Goal: Information Seeking & Learning: Understand process/instructions

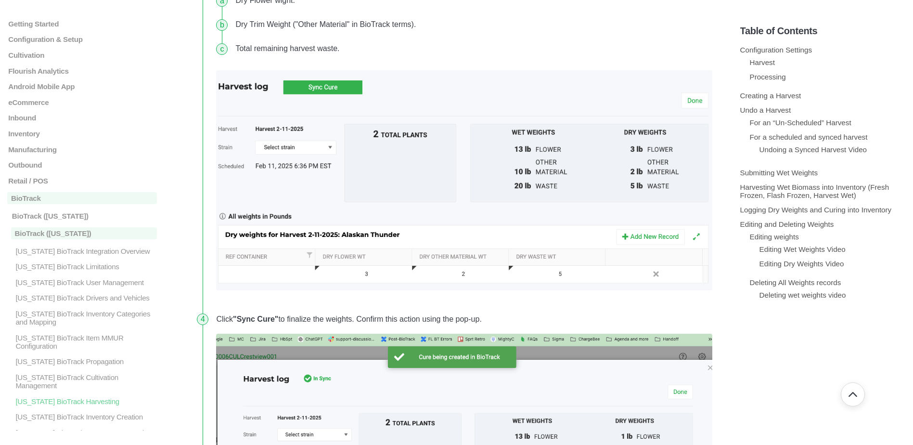
scroll to position [193, 0]
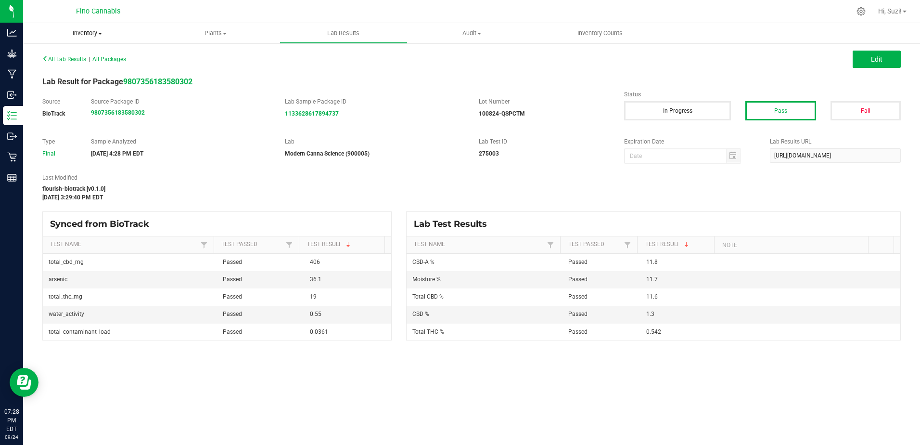
click at [104, 32] on span "Inventory" at bounding box center [87, 33] width 128 height 9
click at [72, 54] on span "All packages" at bounding box center [56, 58] width 66 height 8
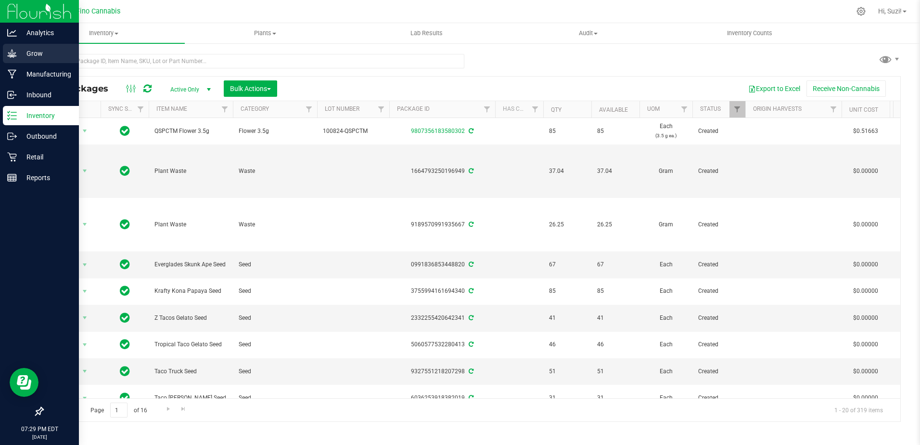
click at [7, 56] on div "Grow" at bounding box center [41, 53] width 76 height 19
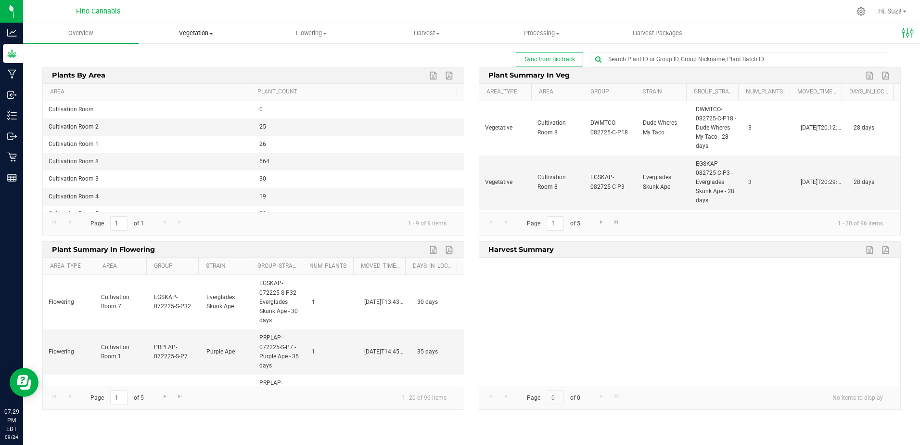
click at [211, 33] on span at bounding box center [211, 34] width 4 height 2
click at [175, 55] on span "Veg groups" at bounding box center [169, 58] width 61 height 8
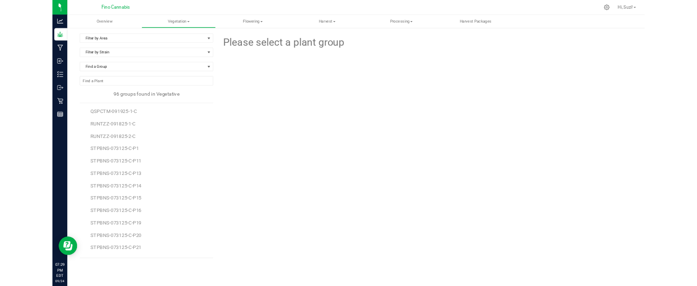
scroll to position [1471, 0]
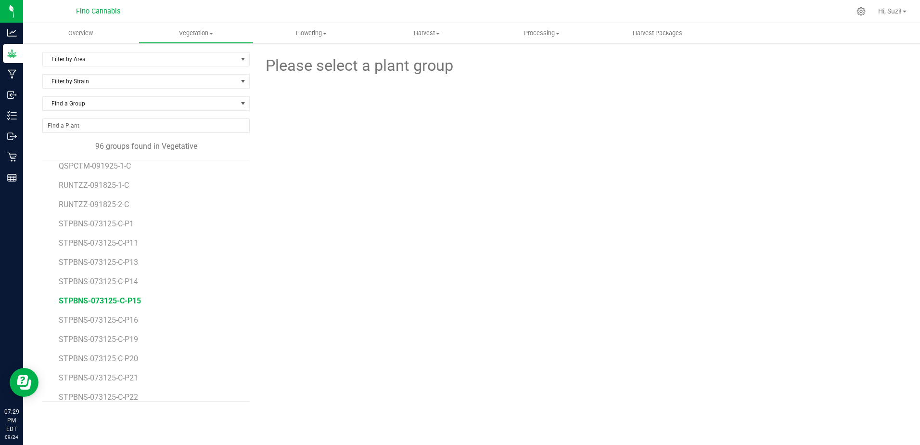
click at [130, 301] on span "STPBNS-073125-C-P15" at bounding box center [100, 300] width 82 height 9
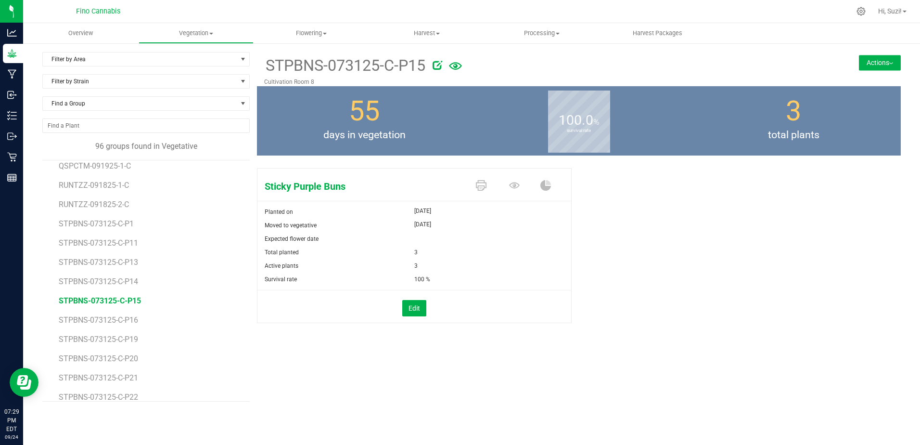
click at [888, 65] on button "Actions" at bounding box center [880, 62] width 42 height 15
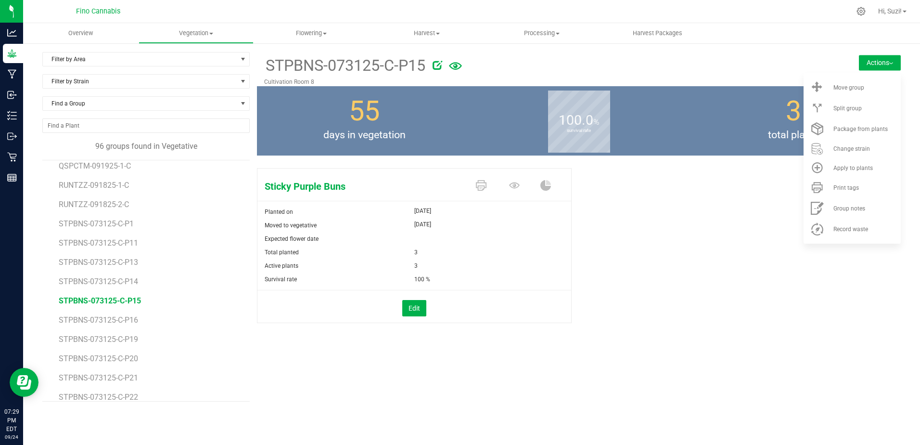
click at [691, 191] on div "Sticky Purple Buns Planted on [DATE] Moved to vegetative [DATE] Expected flower…" at bounding box center [579, 255] width 644 height 183
click at [516, 187] on icon at bounding box center [514, 185] width 11 height 11
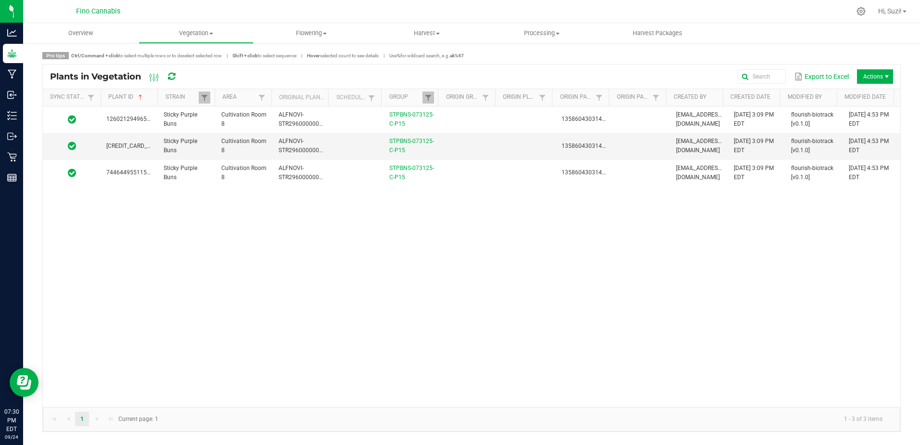
click at [156, 99] on span at bounding box center [155, 172] width 3 height 167
click at [156, 99] on span at bounding box center [156, 172] width 3 height 167
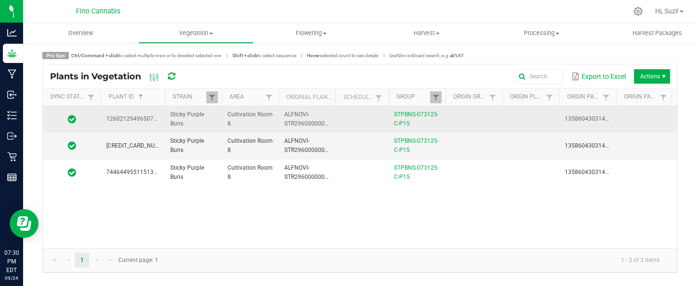
drag, startPoint x: 417, startPoint y: 127, endPoint x: 385, endPoint y: 115, distance: 34.4
click at [385, 115] on tr "1260212949650730 Sticky Purple Buns Cultivation Room 8 ALFNOVI-STR29600000001 S…" at bounding box center [472, 119] width 858 height 26
copy tr "STPBNS-073125-C-P15"
click at [121, 116] on span "1260212949650730" at bounding box center [133, 119] width 54 height 7
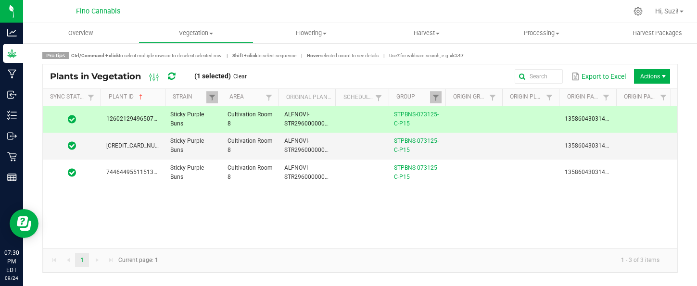
click at [121, 116] on span "1260212949650730" at bounding box center [133, 119] width 54 height 7
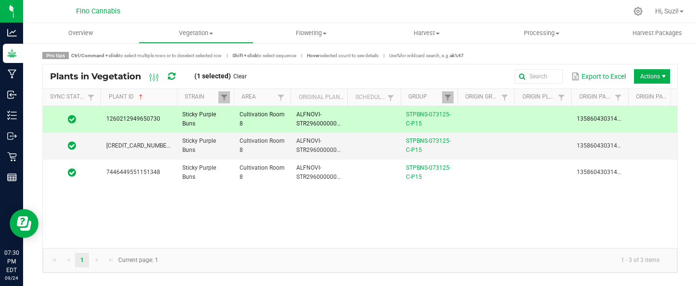
click at [176, 100] on span at bounding box center [175, 172] width 3 height 167
copy span "1260212949650730"
click at [128, 149] on span "[CREDIT_CARD_NUMBER]" at bounding box center [138, 145] width 65 height 7
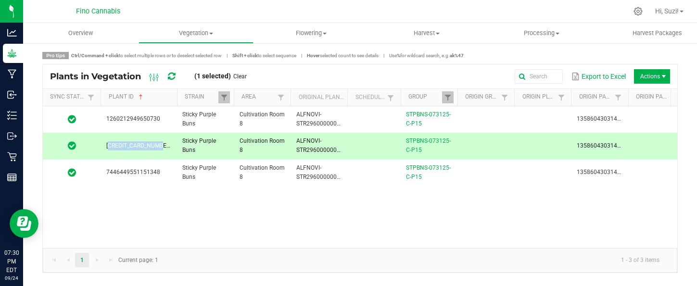
click at [128, 149] on span "[CREDIT_CARD_NUMBER]" at bounding box center [138, 145] width 65 height 7
copy span "[CREDIT_CARD_NUMBER]"
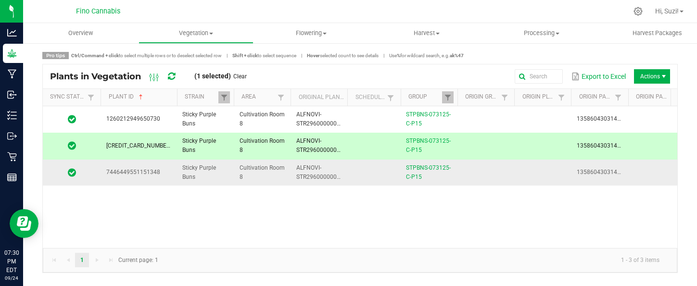
click at [141, 171] on span "7446449551151348" at bounding box center [133, 172] width 54 height 7
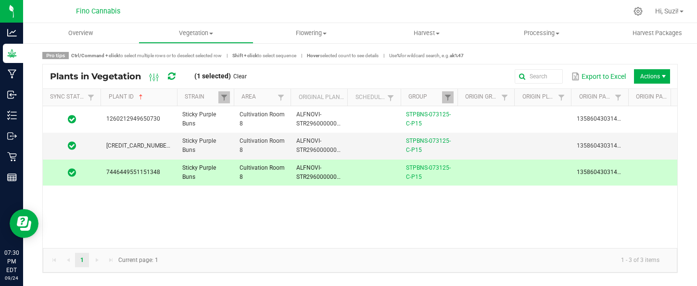
click at [141, 171] on span "7446449551151348" at bounding box center [133, 172] width 54 height 7
copy span "7446449551151348"
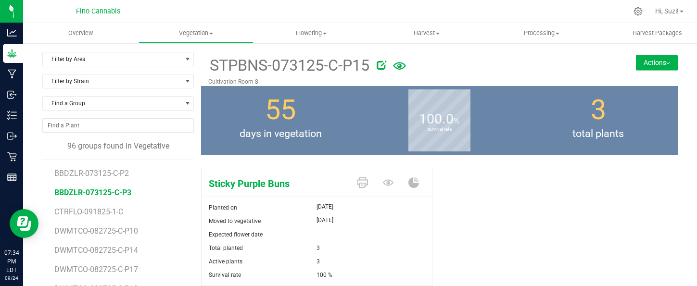
click at [126, 193] on span "BBDZLR-073125-C-P3" at bounding box center [92, 192] width 77 height 9
drag, startPoint x: 136, startPoint y: 193, endPoint x: 47, endPoint y: 186, distance: 89.3
click at [47, 186] on div "BBDZLR-073125-C-P2 BBDZLR-073125-C-P3 CTRFLO-091825-1-C DWMTCO-082725-C-P10 DWM…" at bounding box center [118, 281] width 152 height 242
copy span "BBDZLR-073125-C-P3"
click at [384, 183] on icon at bounding box center [388, 183] width 11 height 11
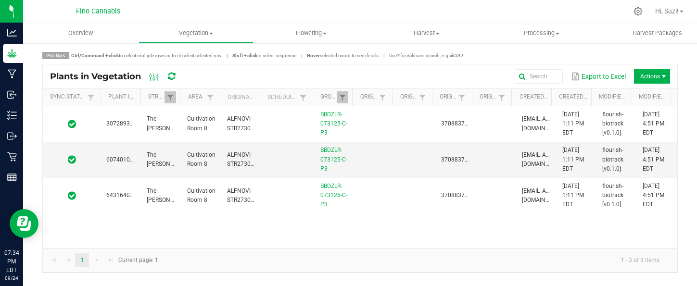
click at [138, 98] on span at bounding box center [139, 172] width 3 height 167
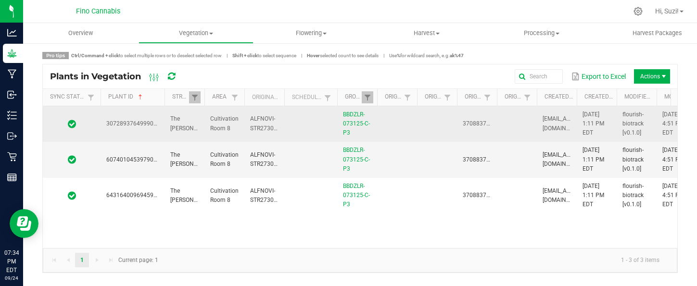
click at [140, 122] on span "3072893764999040" at bounding box center [133, 123] width 54 height 7
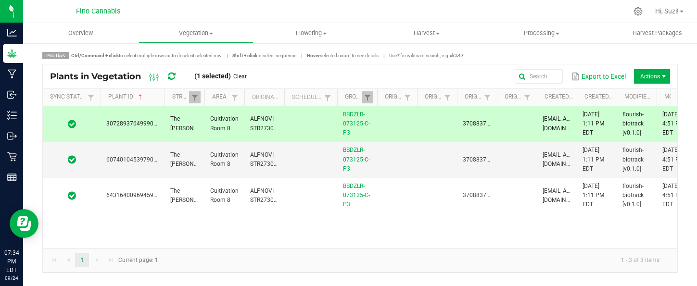
click at [140, 122] on span "3072893764999040" at bounding box center [133, 123] width 54 height 7
copy span "3072893764999040"
click at [138, 160] on span "6074010453979031" at bounding box center [133, 159] width 54 height 7
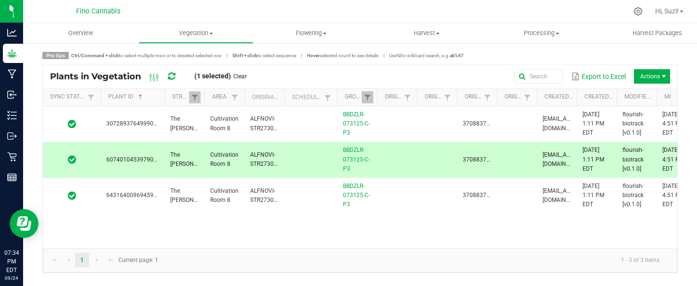
click at [138, 160] on span "6074010453979031" at bounding box center [133, 159] width 54 height 7
copy span "6074010453979031"
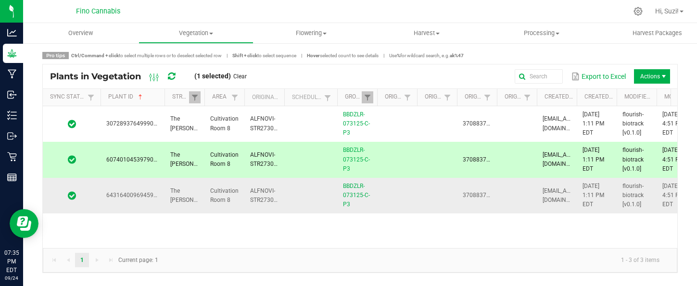
click at [137, 193] on span "6431640096945925" at bounding box center [133, 195] width 54 height 7
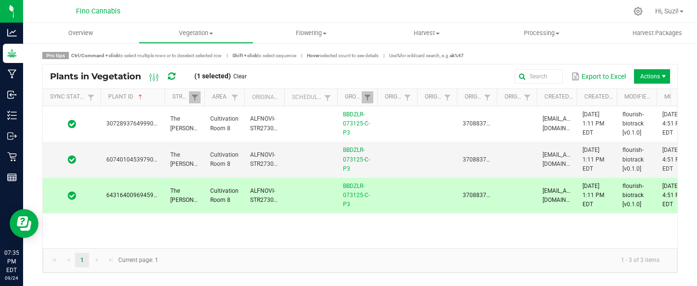
click at [137, 193] on span "6431640096945925" at bounding box center [133, 195] width 54 height 7
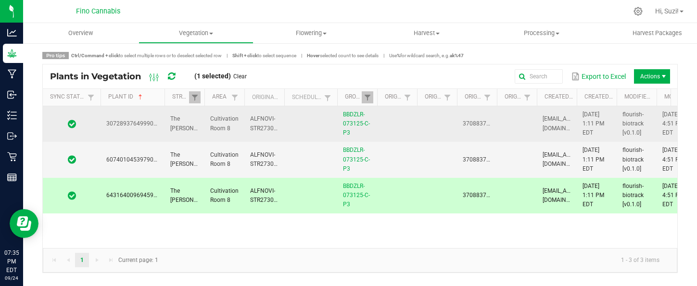
click at [315, 128] on td at bounding box center [310, 124] width 53 height 36
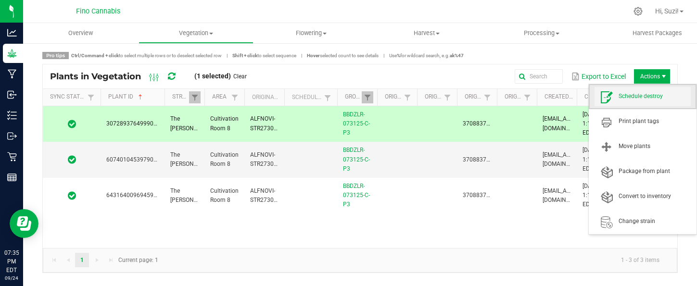
click at [659, 95] on span "Schedule destroy" at bounding box center [655, 96] width 72 height 8
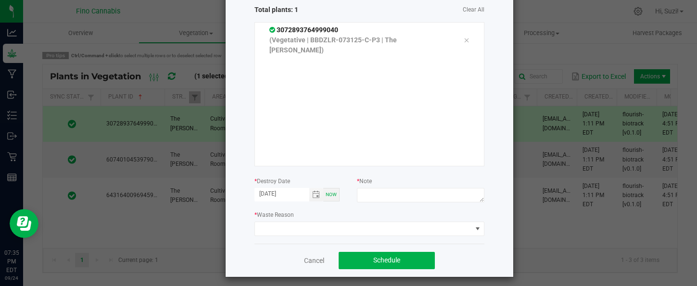
scroll to position [89, 0]
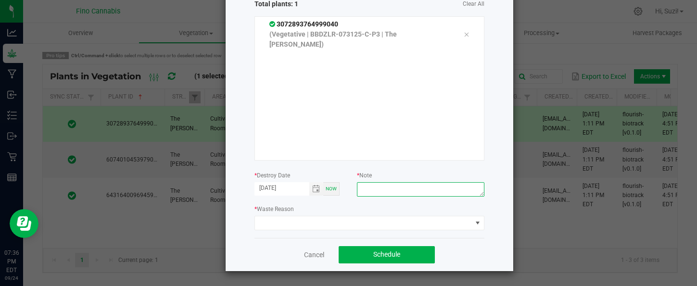
click at [390, 185] on textarea at bounding box center [421, 189] width 128 height 14
type textarea "D"
type textarea "Culled. Did not root. -"
click at [308, 254] on link "Cancel" at bounding box center [314, 255] width 20 height 10
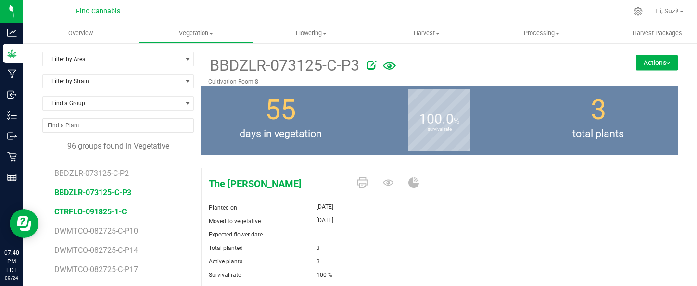
click at [107, 211] on span "CTRFLO-091825-1-C" at bounding box center [90, 211] width 72 height 9
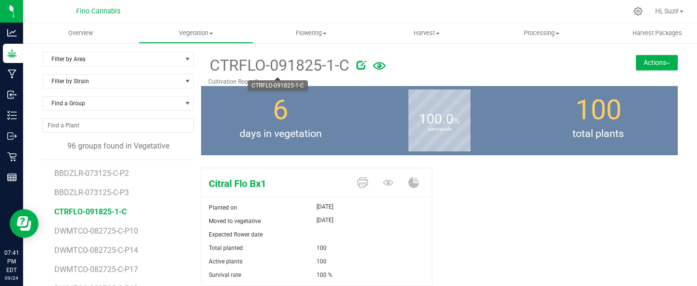
drag, startPoint x: 205, startPoint y: 69, endPoint x: 346, endPoint y: 70, distance: 141.0
click at [346, 70] on div "CTRFLO-091825-1-C Cultivation Room 8" at bounding box center [400, 69] width 398 height 34
copy span "CTRFLO-091825-1-C"
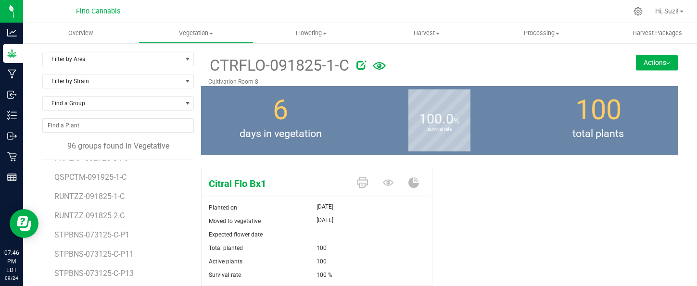
scroll to position [1444, 0]
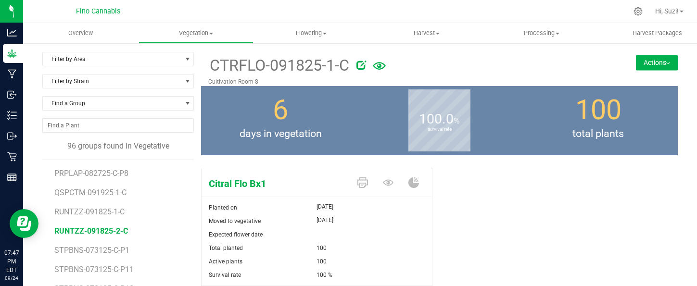
click at [121, 233] on span "RUNTZZ-091825-2-C" at bounding box center [91, 231] width 74 height 9
click at [383, 184] on icon at bounding box center [388, 183] width 11 height 11
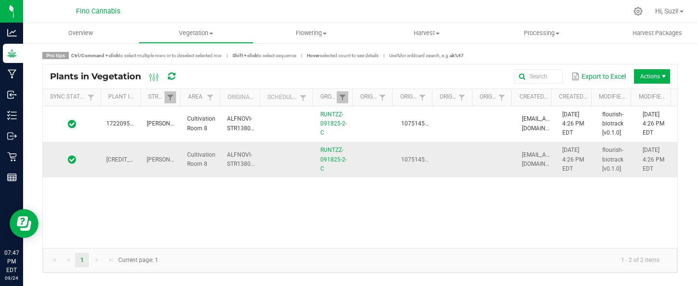
drag, startPoint x: 341, startPoint y: 175, endPoint x: 296, endPoint y: 152, distance: 50.2
click at [296, 152] on tr "[CREDIT_CARD_NUMBER] [PERSON_NAME] Cultivation Room 8 ALFNOVI-STR13800000001 RU…" at bounding box center [360, 160] width 635 height 36
copy tr "RUNTZZ-091825-2-C"
click at [139, 104] on span at bounding box center [139, 172] width 3 height 167
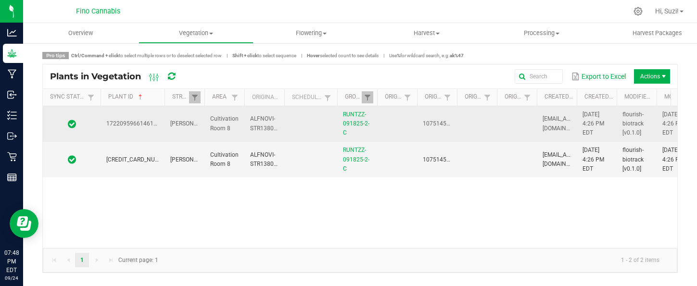
click at [141, 121] on span "1722095966146146" at bounding box center [133, 123] width 54 height 7
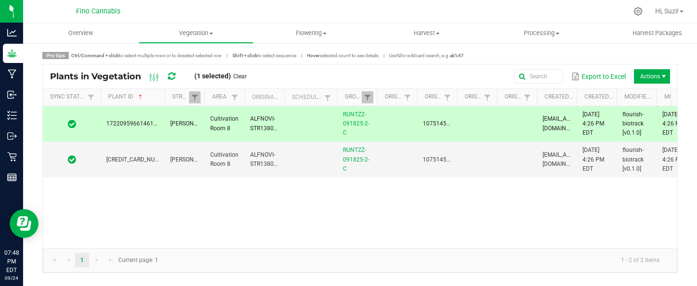
copy span "1722095966146146"
click at [118, 158] on span "[CREDIT_CARD_NUMBER]" at bounding box center [138, 159] width 65 height 7
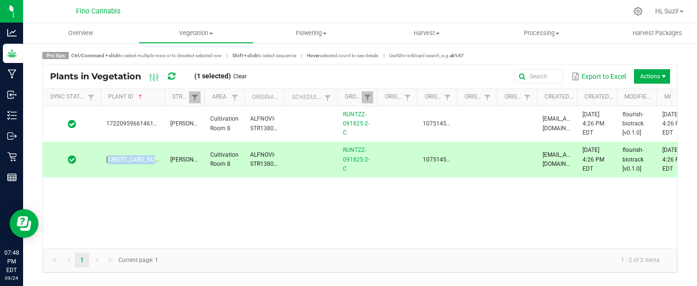
click at [118, 158] on span "[CREDIT_CARD_NUMBER]" at bounding box center [138, 159] width 65 height 7
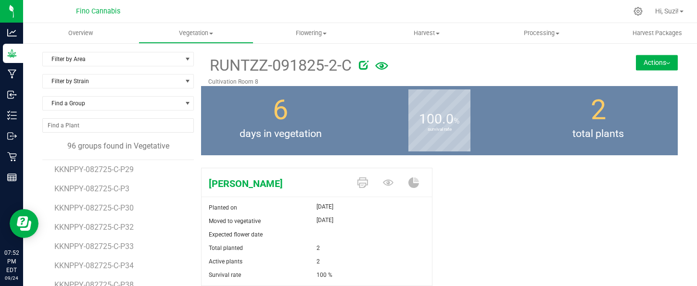
scroll to position [866, 0]
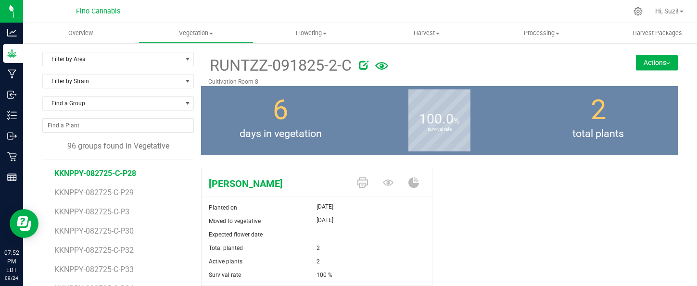
click at [133, 174] on span "KKNPPY-082725-C-P28" at bounding box center [95, 173] width 82 height 9
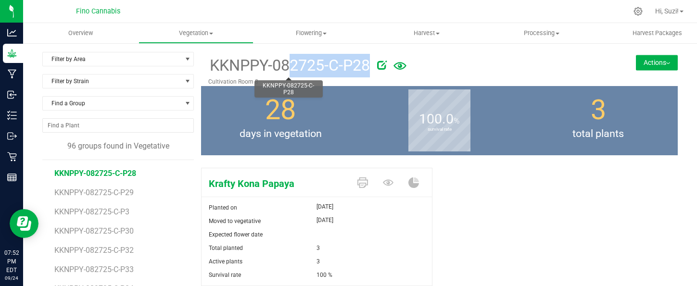
drag, startPoint x: 371, startPoint y: 71, endPoint x: 212, endPoint y: 71, distance: 159.3
click at [212, 71] on div "KKNPPY-082725-C-P28" at bounding box center [399, 65] width 383 height 26
click at [383, 182] on icon at bounding box center [388, 183] width 11 height 6
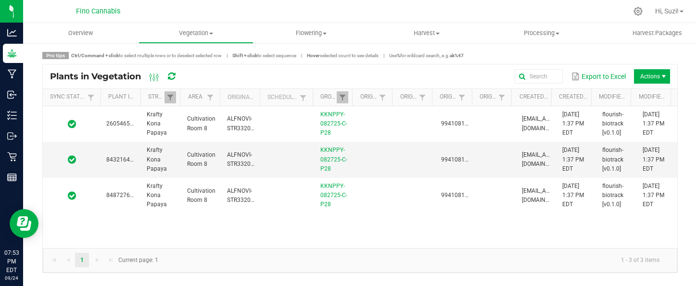
click at [139, 97] on span at bounding box center [139, 172] width 3 height 167
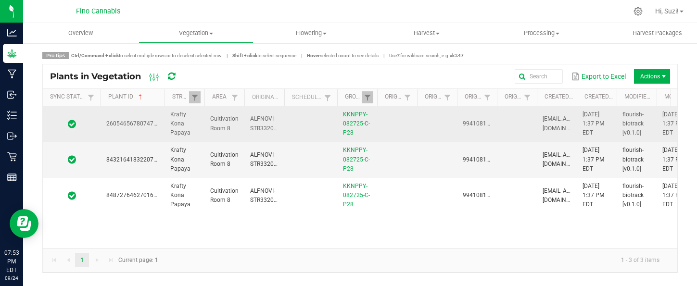
click at [142, 123] on span "2605465678074718" at bounding box center [133, 123] width 54 height 7
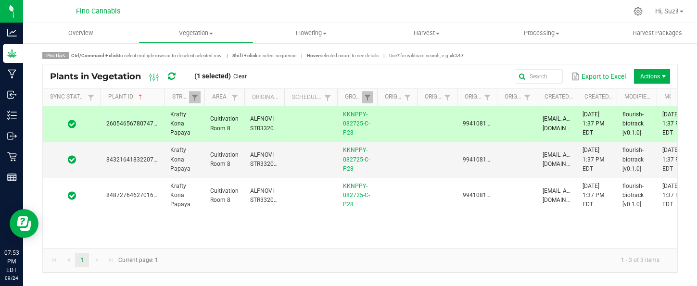
click at [142, 123] on span "2605465678074718" at bounding box center [133, 123] width 54 height 7
click at [120, 160] on span "8432164183220791" at bounding box center [133, 159] width 54 height 7
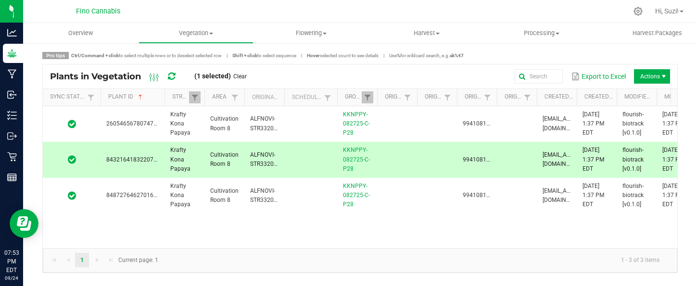
click at [120, 160] on span "8432164183220791" at bounding box center [133, 159] width 54 height 7
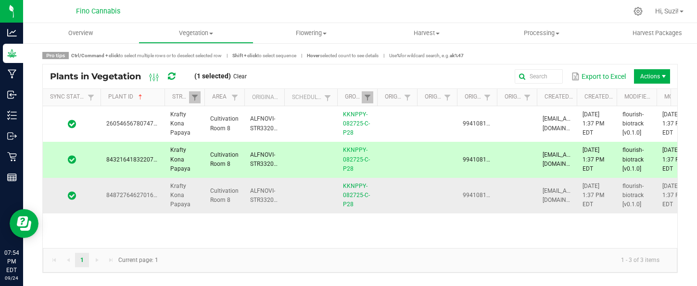
click at [129, 195] on span "8487276462701604" at bounding box center [133, 195] width 54 height 7
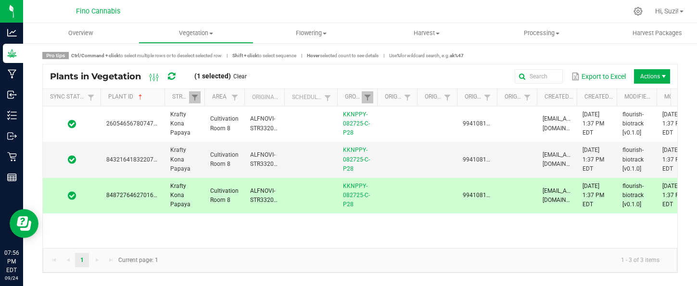
click at [573, 16] on div at bounding box center [399, 11] width 455 height 19
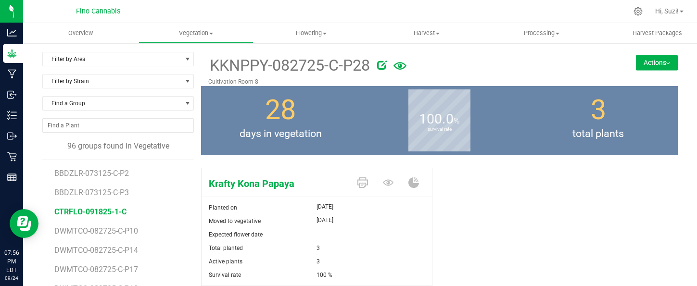
drag, startPoint x: 136, startPoint y: 217, endPoint x: 55, endPoint y: 214, distance: 80.9
click at [55, 214] on li "CTRFLO-091825-1-C" at bounding box center [120, 208] width 133 height 19
click at [626, 202] on div "Krafty Kona Papaya Planted on [DATE] Moved to vegetative [DATE] Expected flower…" at bounding box center [439, 251] width 477 height 175
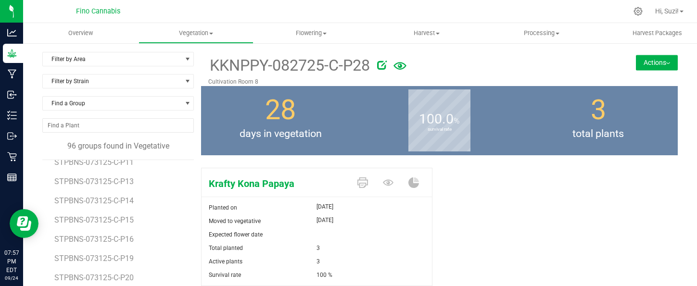
scroll to position [1471, 0]
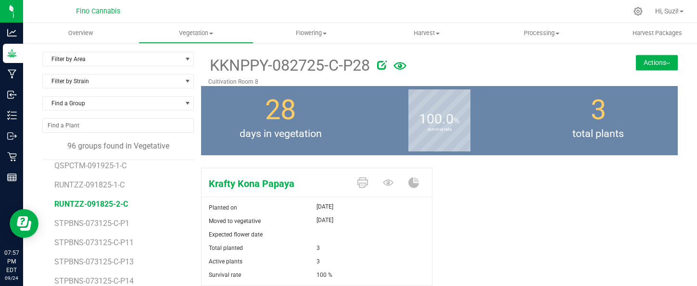
click at [118, 206] on span "RUNTZZ-091825-2-C" at bounding box center [91, 204] width 74 height 9
drag, startPoint x: 350, startPoint y: 65, endPoint x: 203, endPoint y: 68, distance: 146.8
click at [203, 68] on div "RUNTZZ-091825-2-C Cultivation Room 8" at bounding box center [400, 69] width 398 height 34
click at [560, 208] on div "[PERSON_NAME] Planted on [DATE] Moved to vegetative [DATE] Expected flower date…" at bounding box center [439, 251] width 477 height 175
click at [383, 181] on icon at bounding box center [388, 183] width 11 height 6
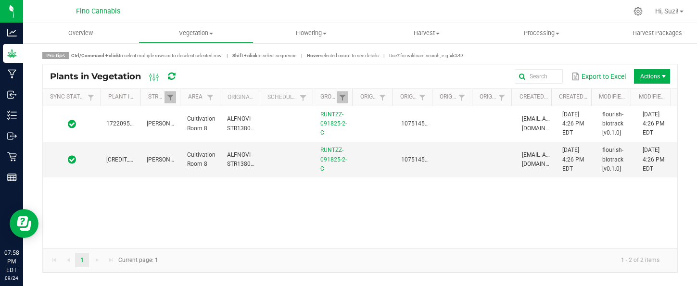
click at [138, 101] on span at bounding box center [139, 172] width 3 height 167
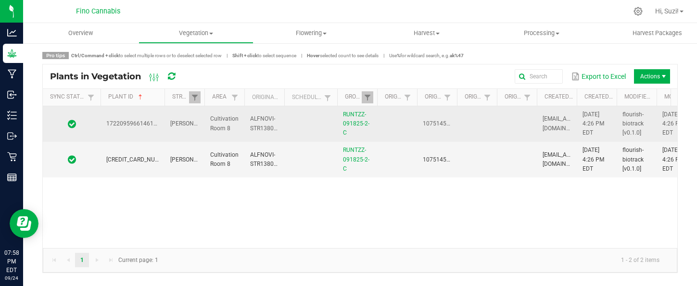
click at [132, 119] on td "1722095966146146" at bounding box center [133, 124] width 64 height 36
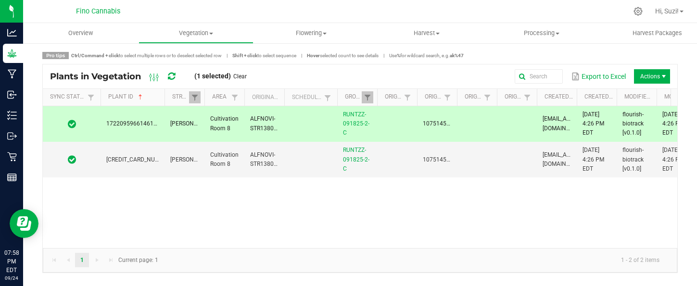
click at [132, 121] on span "1722095966146146" at bounding box center [133, 123] width 54 height 7
drag, startPoint x: 552, startPoint y: 200, endPoint x: 367, endPoint y: 193, distance: 184.5
click at [552, 200] on div "1722095966146146 [PERSON_NAME] Cultivation Room 8 ALFNOVI-STR13800000002 RUNTZZ…" at bounding box center [360, 177] width 635 height 142
click at [136, 161] on span "[CREDIT_CARD_NUMBER]" at bounding box center [138, 159] width 65 height 7
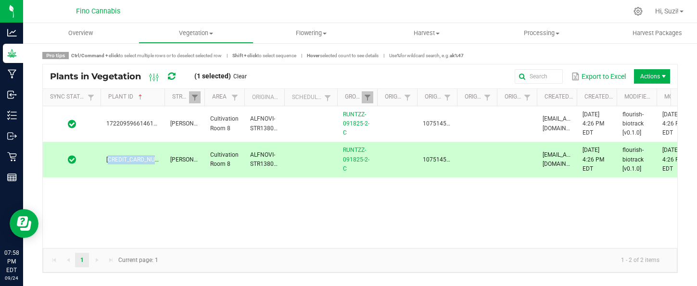
click at [136, 161] on span "[CREDIT_CARD_NUMBER]" at bounding box center [138, 159] width 65 height 7
click at [599, 217] on div "1722095966146146 [PERSON_NAME] Cultivation Room 8 ALFNOVI-STR13800000002 RUNTZZ…" at bounding box center [360, 177] width 635 height 142
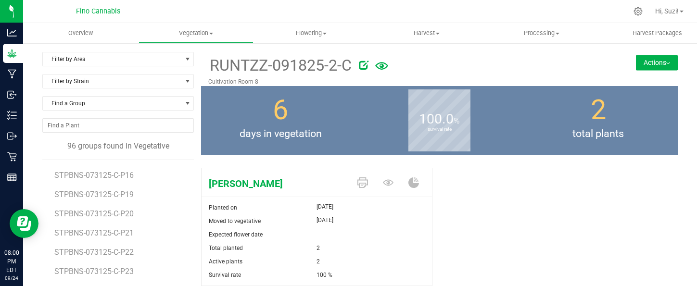
scroll to position [1471, 0]
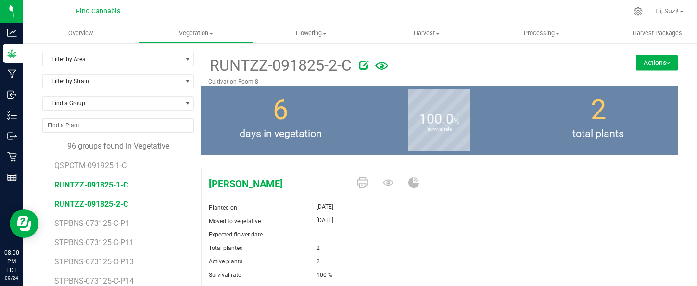
click at [116, 186] on span "RUNTZZ-091825-1-C" at bounding box center [91, 184] width 74 height 9
drag, startPoint x: 133, startPoint y: 185, endPoint x: 52, endPoint y: 185, distance: 81.3
click at [52, 185] on div "BBDZLR-073125-C-P2 BBDZLR-073125-C-P3 CTRFLO-091825-1-C DWMTCO-082725-C-P10 DWM…" at bounding box center [118, 281] width 152 height 242
click at [588, 192] on div "[PERSON_NAME] Planted on [DATE] Moved to vegetative [DATE] Expected flower date…" at bounding box center [439, 251] width 477 height 175
click at [324, 35] on span "Flowering" at bounding box center [311, 33] width 115 height 9
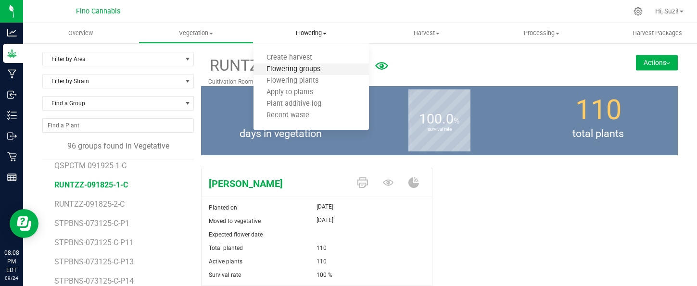
click at [309, 66] on span "Flowering groups" at bounding box center [294, 69] width 80 height 8
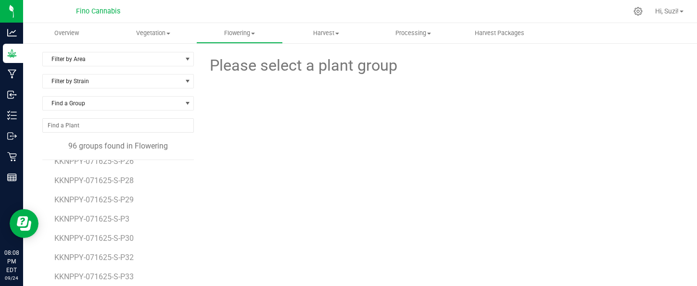
scroll to position [866, 0]
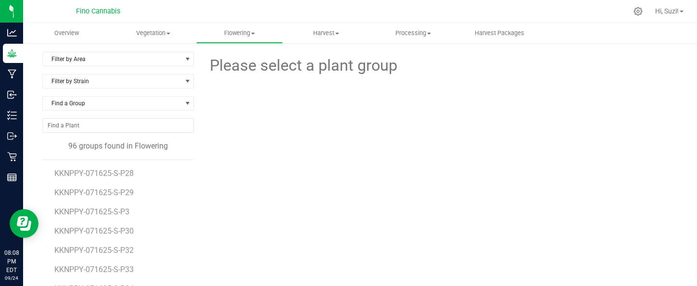
drag, startPoint x: 140, startPoint y: 174, endPoint x: 50, endPoint y: 177, distance: 90.0
click at [50, 177] on div "BBDZLR-061325-S-P2 BBDZLR-061725-S-P3 CTRFLO-061725-1-C DWMTCO-072225-S-P10 DWM…" at bounding box center [118, 281] width 152 height 242
click at [88, 175] on span "KKNPPY-071625-S-P28" at bounding box center [95, 173] width 82 height 9
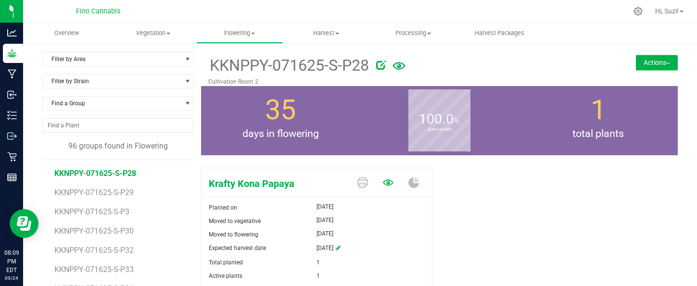
click at [383, 183] on icon at bounding box center [388, 183] width 11 height 11
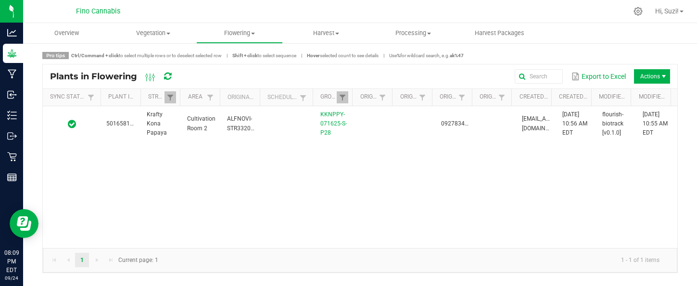
click at [140, 104] on span at bounding box center [139, 172] width 3 height 167
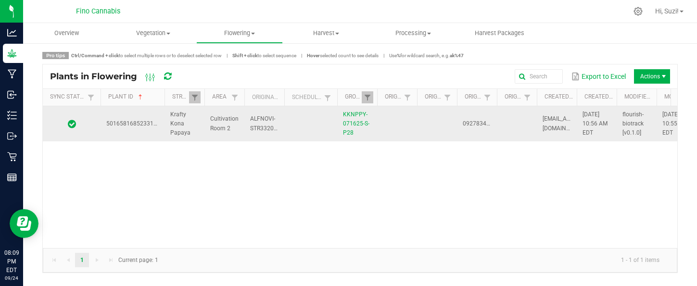
click at [128, 124] on span "5016581685233103" at bounding box center [133, 123] width 54 height 7
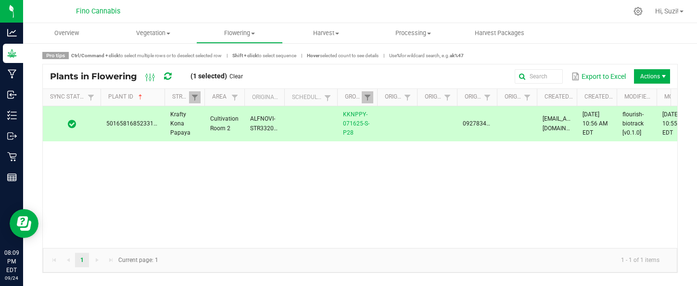
click at [128, 124] on span "5016581685233103" at bounding box center [133, 123] width 54 height 7
drag, startPoint x: 359, startPoint y: 131, endPoint x: 339, endPoint y: 112, distance: 27.6
click at [339, 112] on td "KKNPPY-071625-S-P28" at bounding box center [357, 124] width 40 height 36
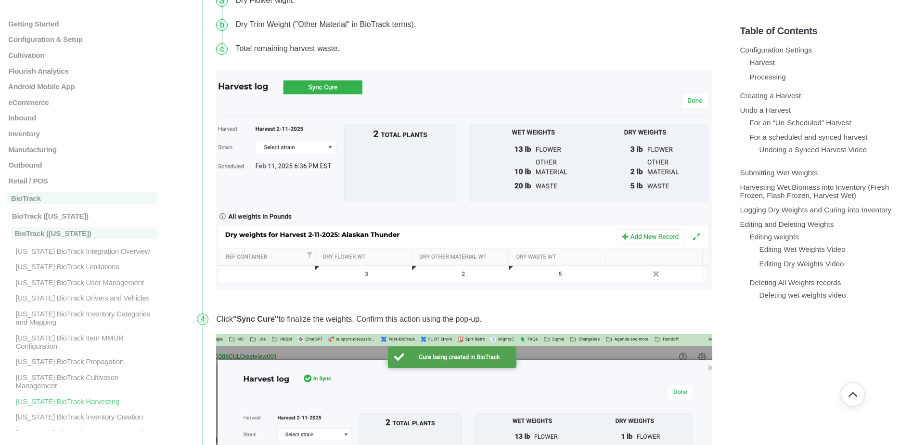
scroll to position [193, 0]
